Goal: Browse casually

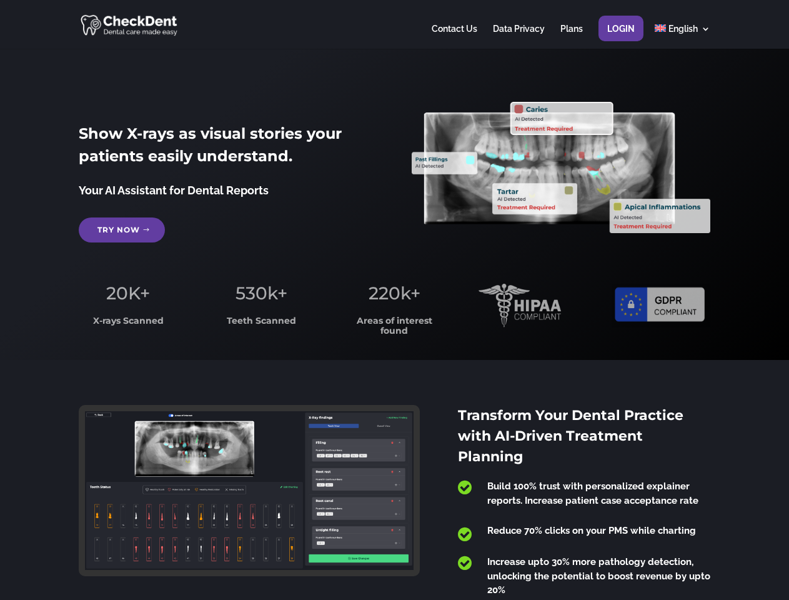
click at [394, 300] on span "220k+" at bounding box center [395, 292] width 52 height 21
click at [394, 24] on div at bounding box center [394, 24] width 631 height 49
click at [394, 300] on span "220k+" at bounding box center [395, 292] width 52 height 21
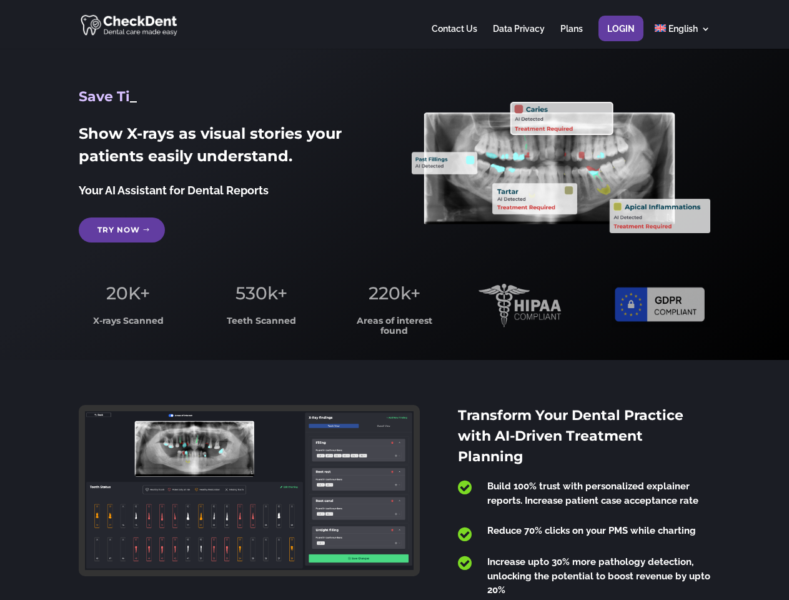
click at [394, 24] on div at bounding box center [394, 24] width 631 height 49
